Goal: Task Accomplishment & Management: Use online tool/utility

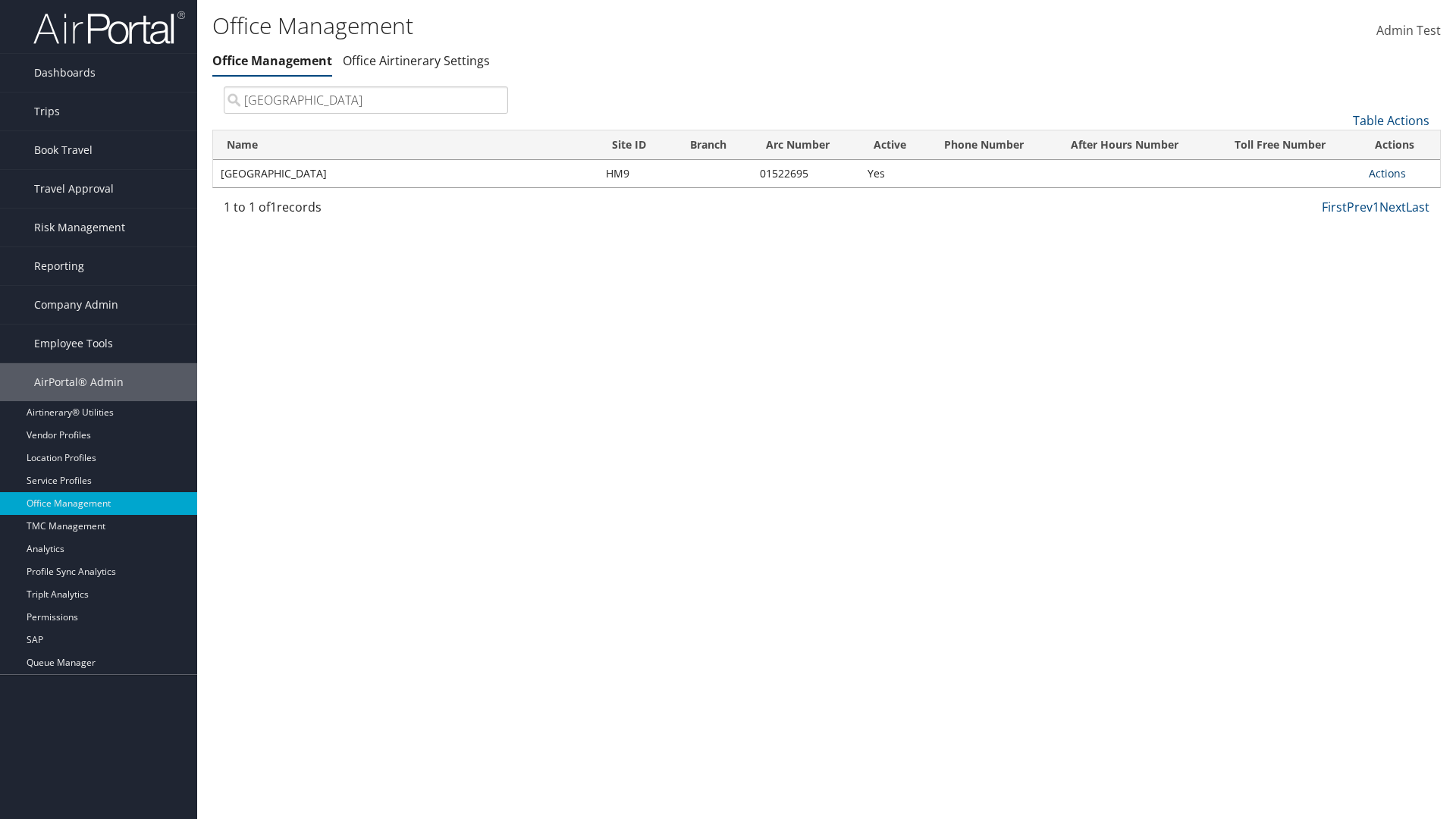
type input "[GEOGRAPHIC_DATA]"
click at [1387, 173] on link "Actions" at bounding box center [1387, 173] width 38 height 15
click at [1337, 324] on link "Manage Office Queues" at bounding box center [1338, 325] width 128 height 26
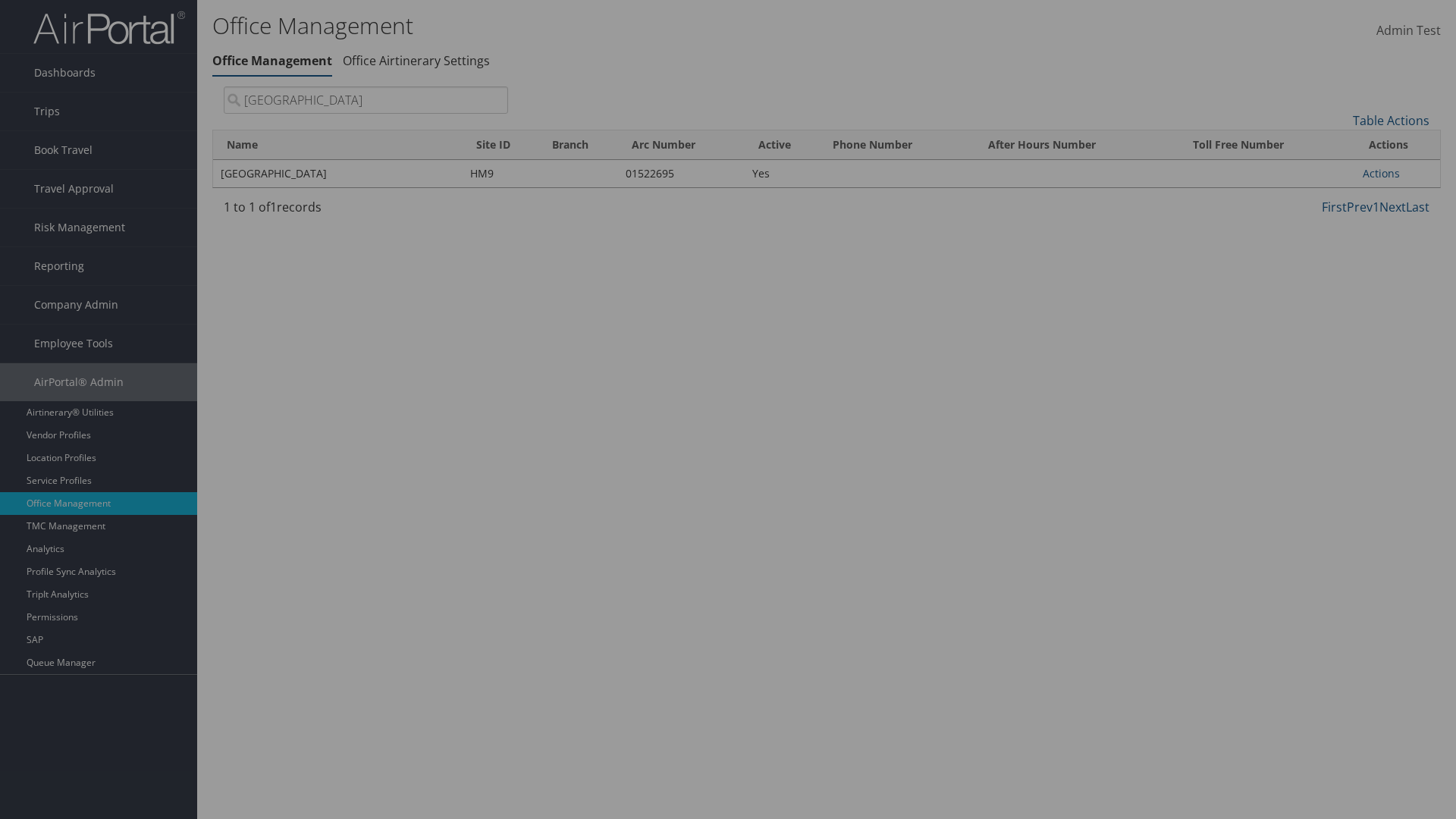
click at [0, 0] on link "Table Actions" at bounding box center [0, 0] width 0 height 0
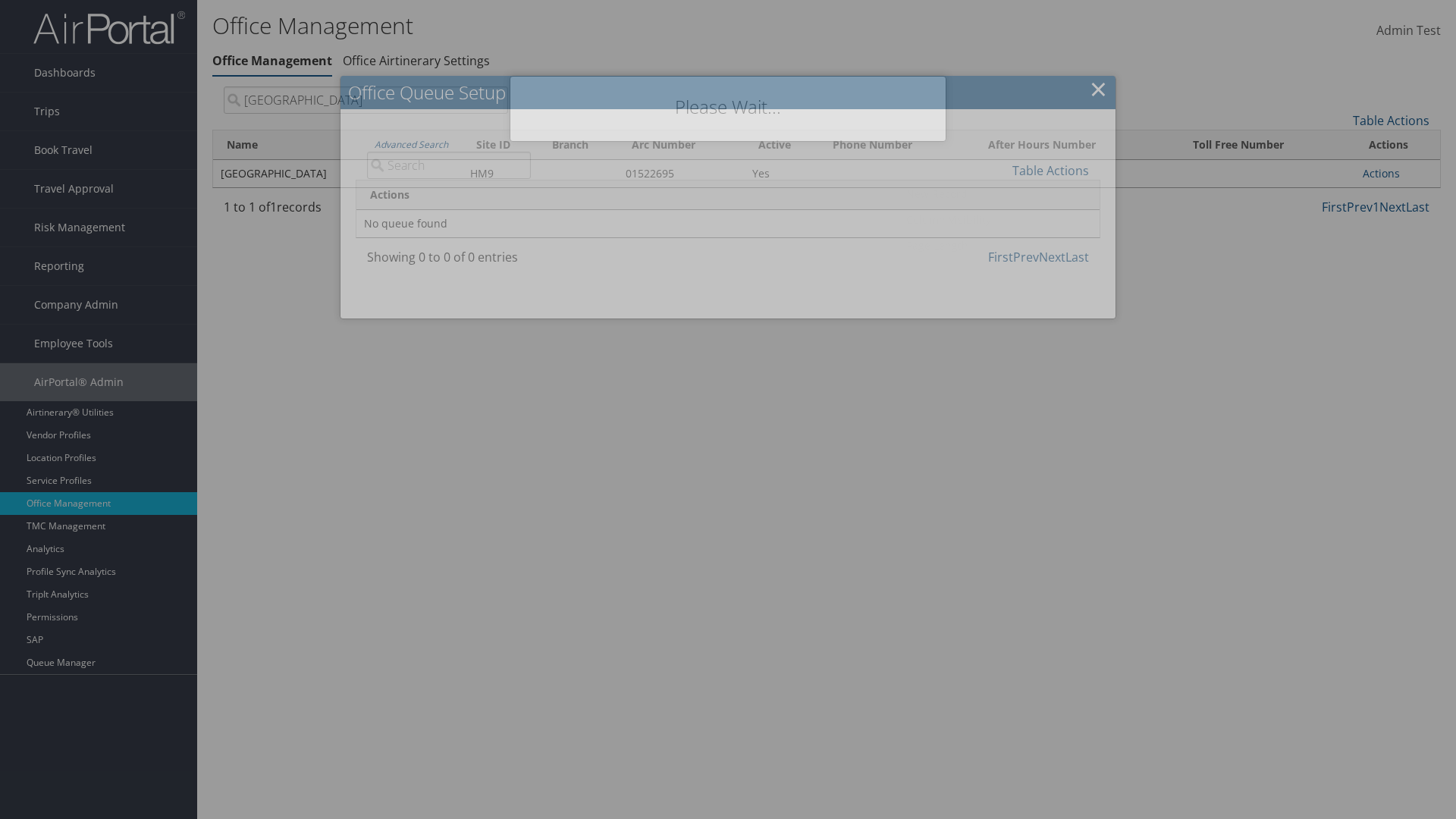
click at [999, 193] on link "New Record" at bounding box center [1000, 194] width 199 height 26
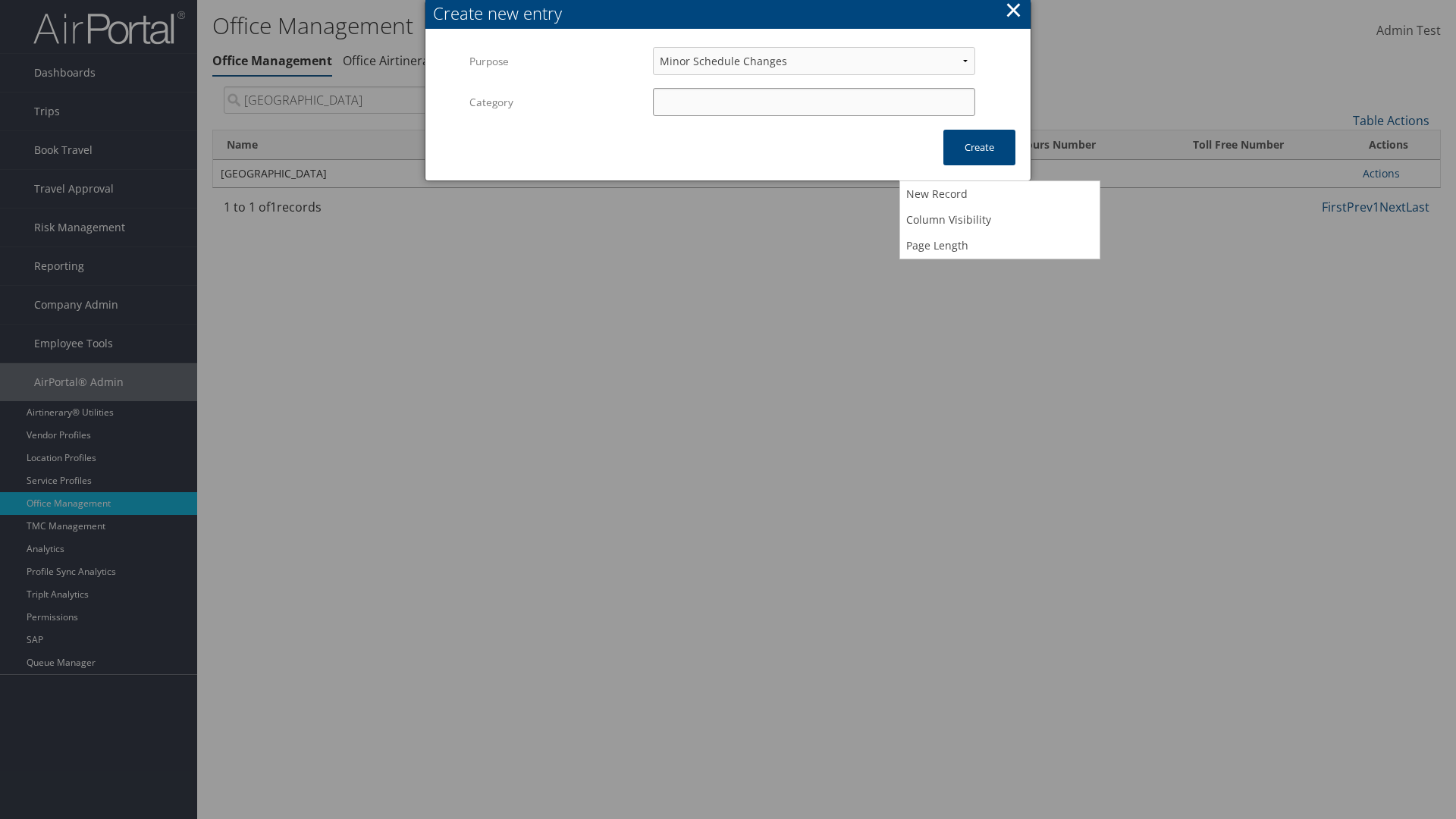
click at [813, 102] on input "Category" at bounding box center [813, 102] width 322 height 28
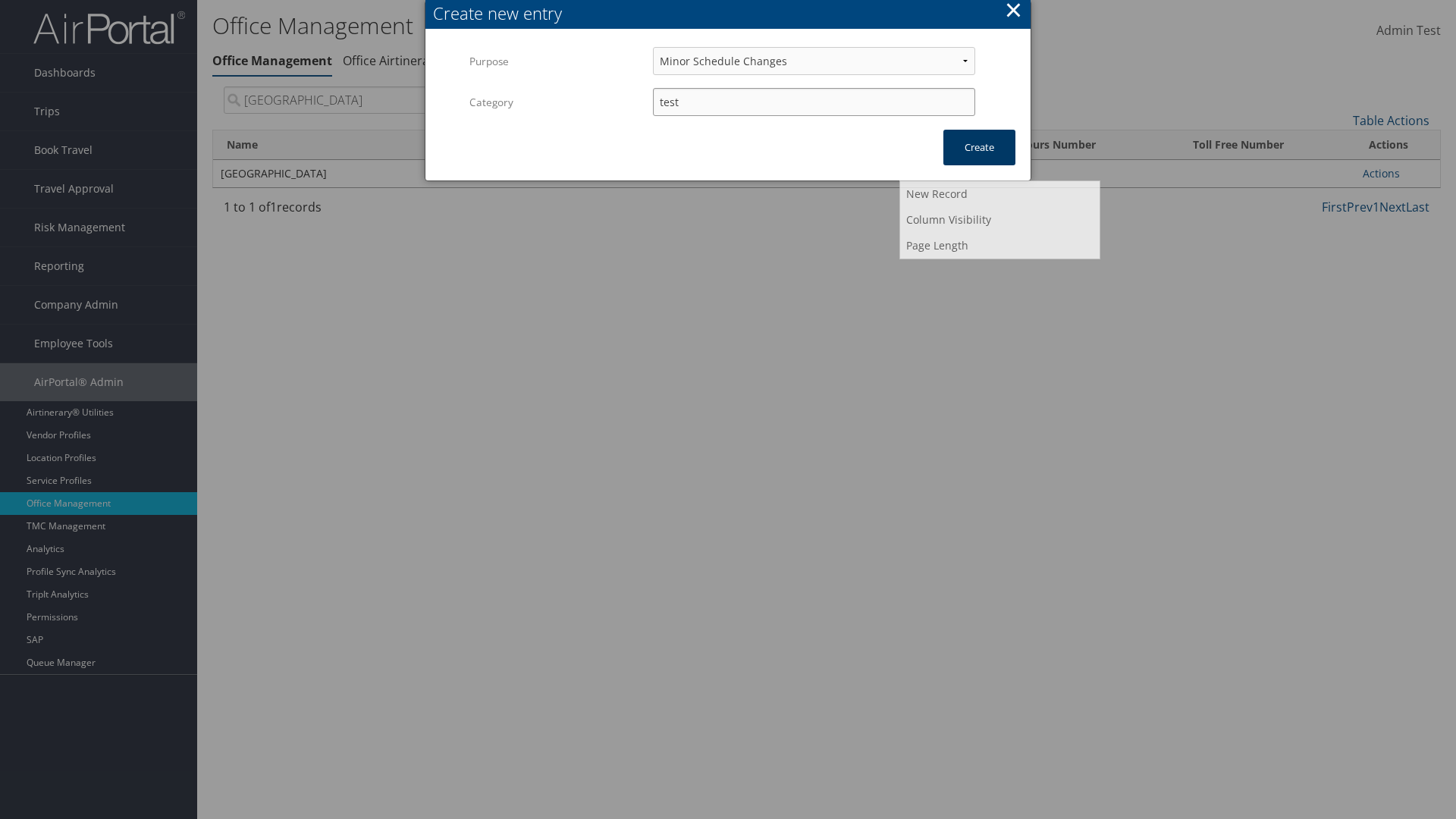
type input "test"
click at [979, 147] on button "Create" at bounding box center [979, 147] width 72 height 36
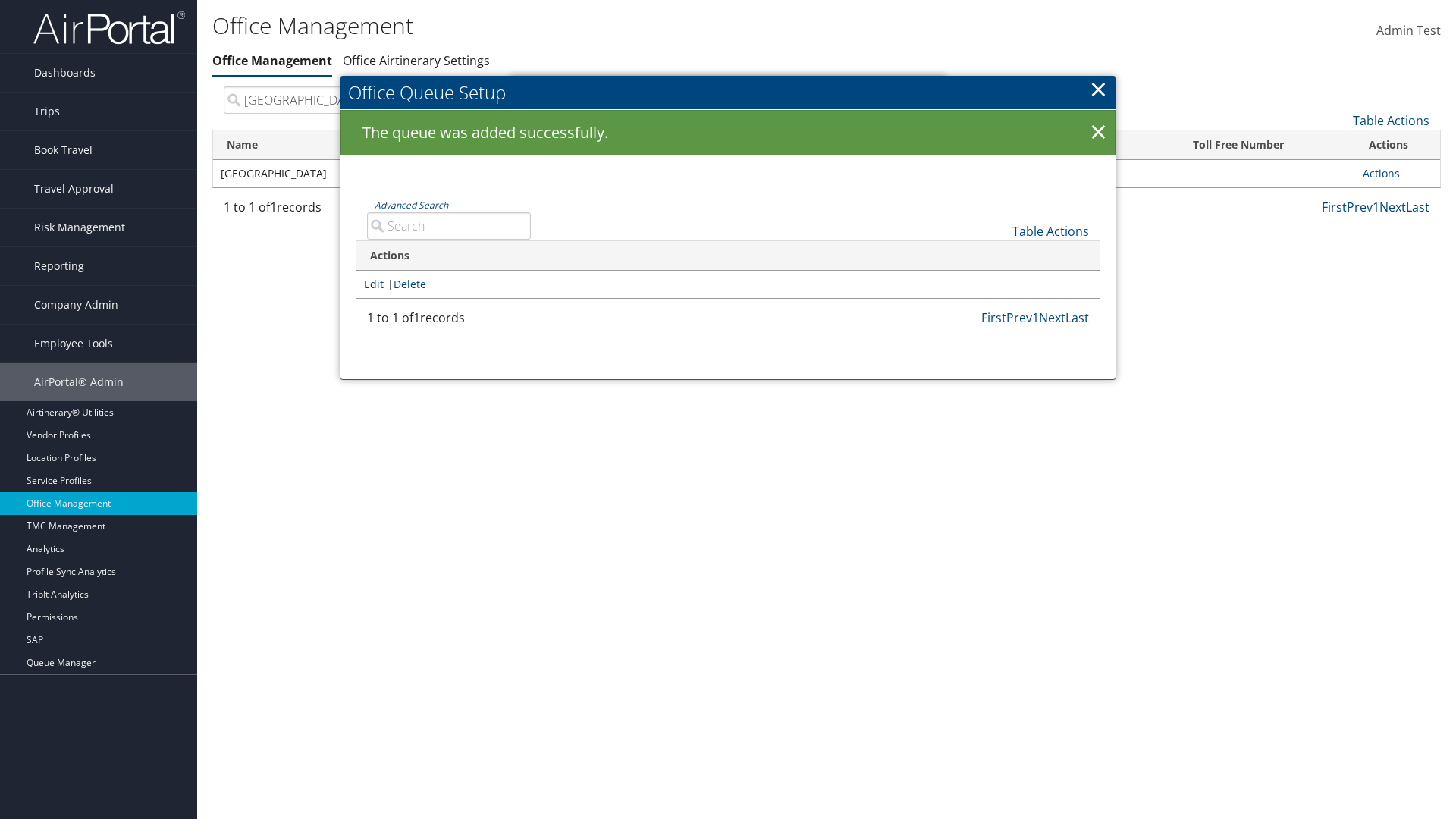
click at [374, 283] on link "Edit" at bounding box center [374, 283] width 20 height 15
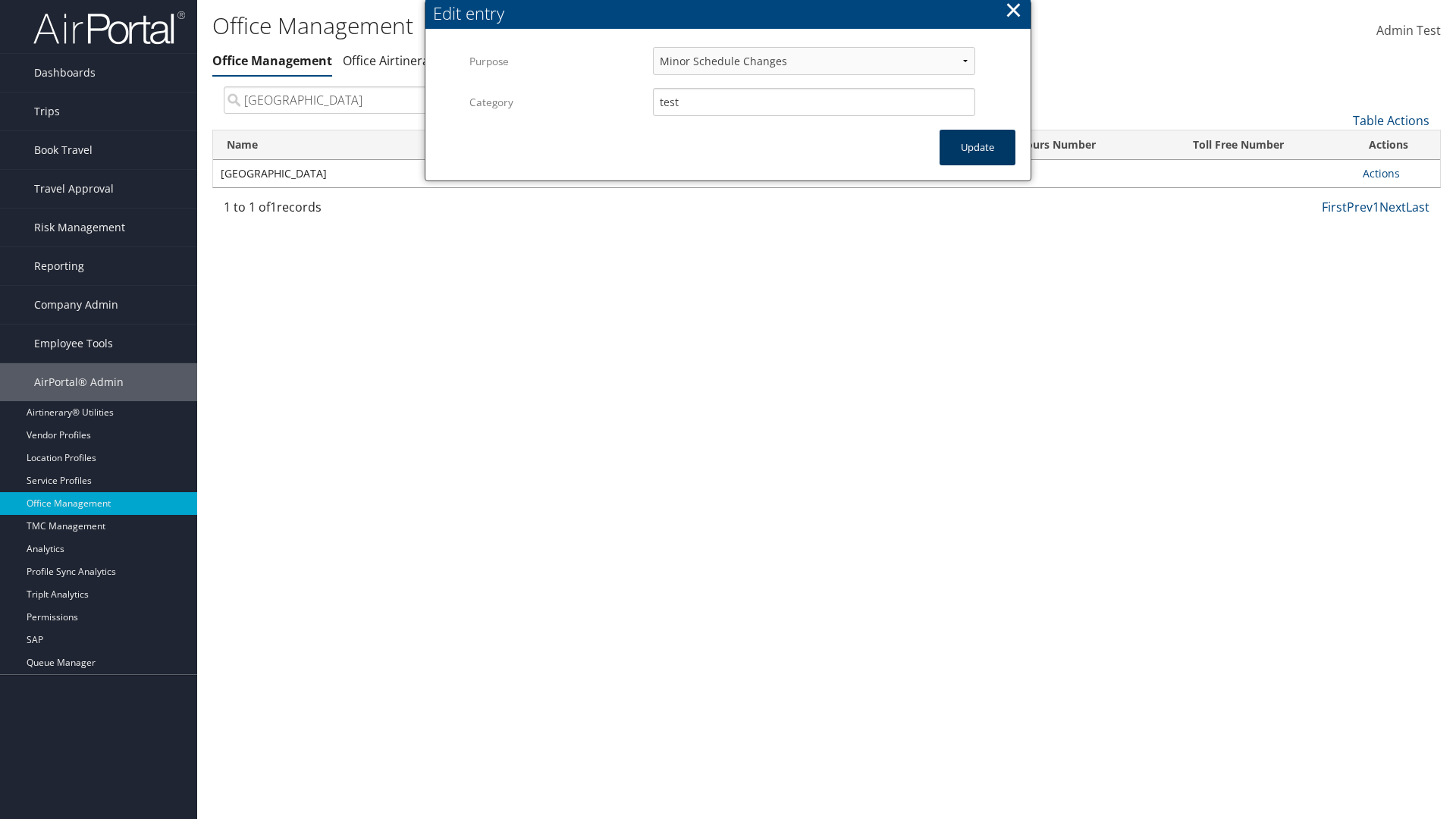
click at [977, 147] on button "Update" at bounding box center [977, 147] width 76 height 36
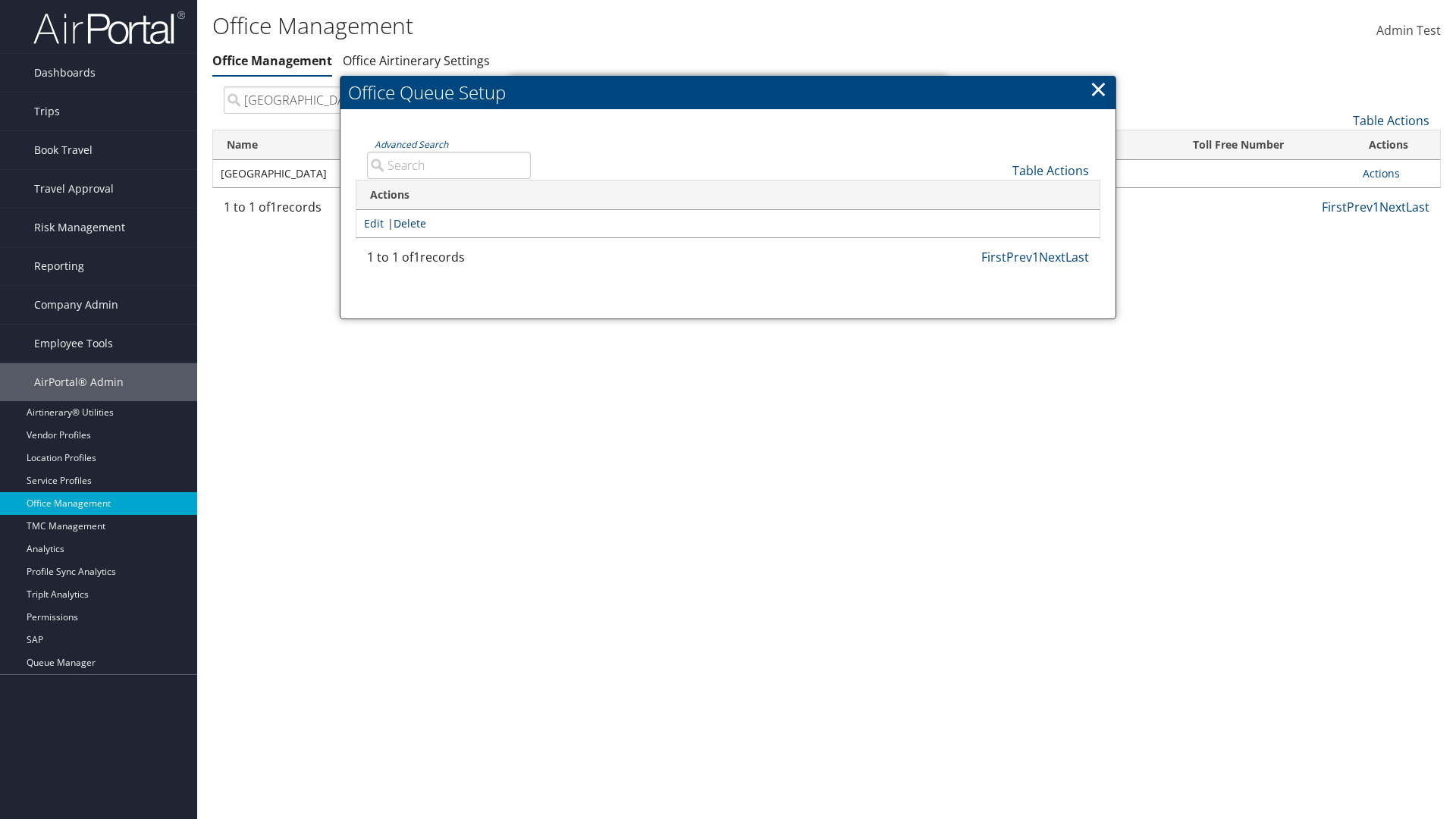
click at [413, 223] on link "Delete" at bounding box center [410, 223] width 33 height 15
